Goal: Contribute content

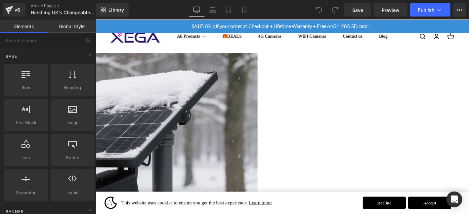
scroll to position [176, 0]
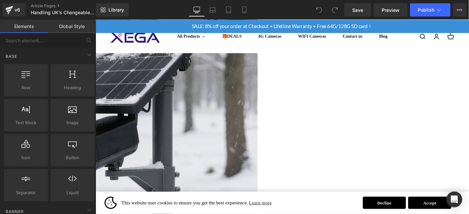
click at [269, 106] on img at bounding box center [97, 119] width 343 height 257
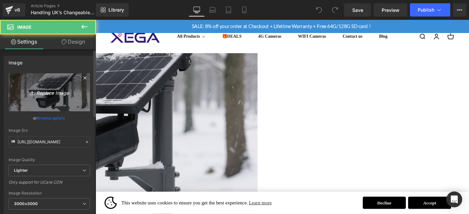
click at [56, 93] on icon "Replace Image" at bounding box center [49, 92] width 53 height 8
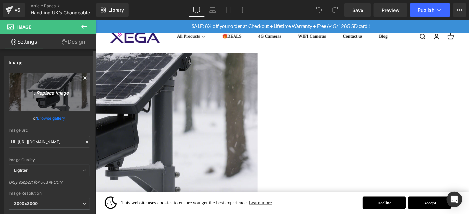
type input "C:\fakepath\fotor_2025-8-19_16_6_27.jpg"
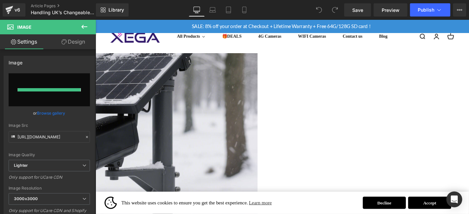
type input "[URL][DOMAIN_NAME]"
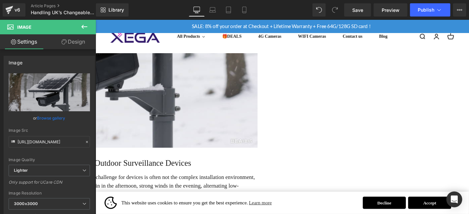
scroll to position [242, 0]
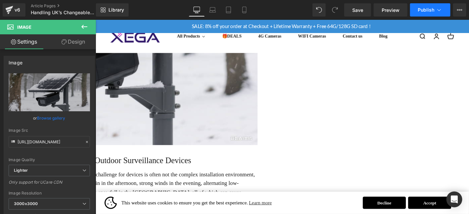
click at [422, 12] on span "Publish" at bounding box center [426, 9] width 17 height 5
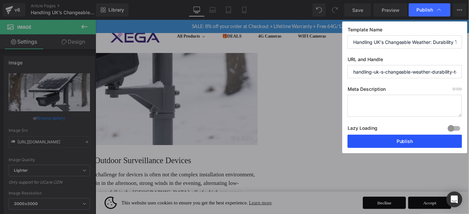
click at [406, 140] on button "Publish" at bounding box center [404, 141] width 114 height 13
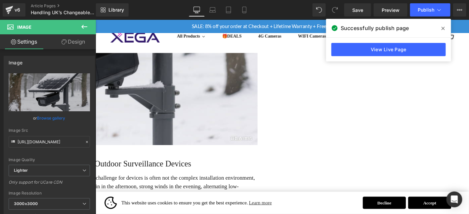
drag, startPoint x: 442, startPoint y: 28, endPoint x: 368, endPoint y: 4, distance: 77.6
click at [442, 28] on icon at bounding box center [442, 28] width 3 height 3
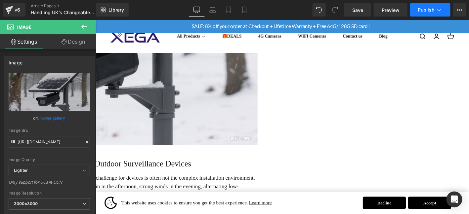
click at [431, 9] on span "Publish" at bounding box center [426, 9] width 17 height 5
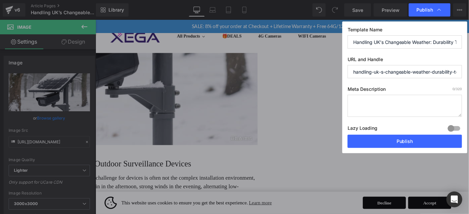
click at [407, 130] on div "Lazy Loading Build Upgrade plan to unlock" at bounding box center [404, 129] width 114 height 11
click at [408, 139] on button "Publish" at bounding box center [404, 141] width 114 height 13
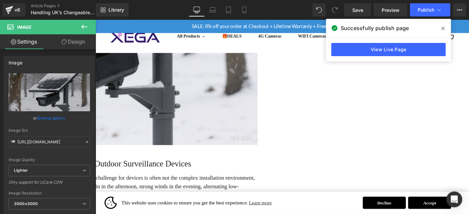
click at [269, 141] on img at bounding box center [97, 39] width 343 height 229
click at [441, 28] on icon at bounding box center [442, 28] width 3 height 5
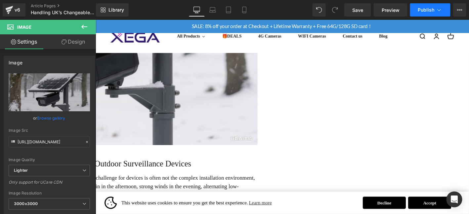
click at [427, 8] on span "Publish" at bounding box center [426, 9] width 17 height 5
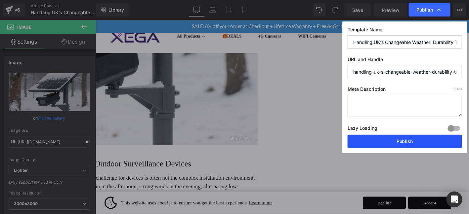
drag, startPoint x: 415, startPoint y: 139, endPoint x: 342, endPoint y: 128, distance: 73.6
click at [415, 139] on button "Publish" at bounding box center [404, 141] width 114 height 13
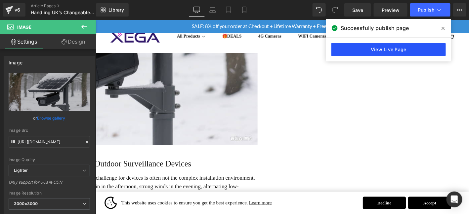
click at [431, 49] on link "View Live Page" at bounding box center [388, 49] width 114 height 13
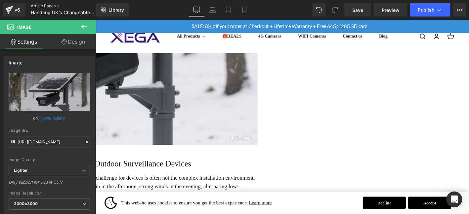
click at [50, 7] on link "Article Pages" at bounding box center [69, 5] width 76 height 5
